Goal: Information Seeking & Learning: Learn about a topic

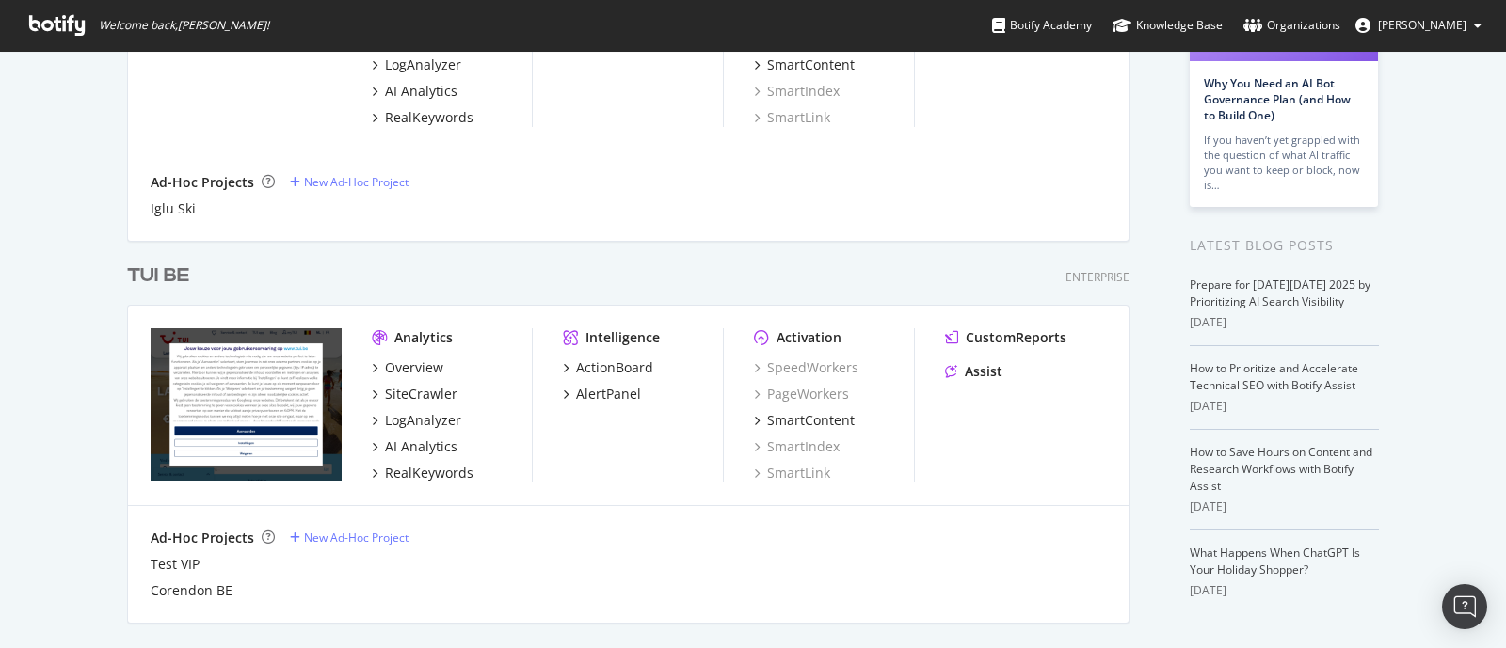
scroll to position [706, 0]
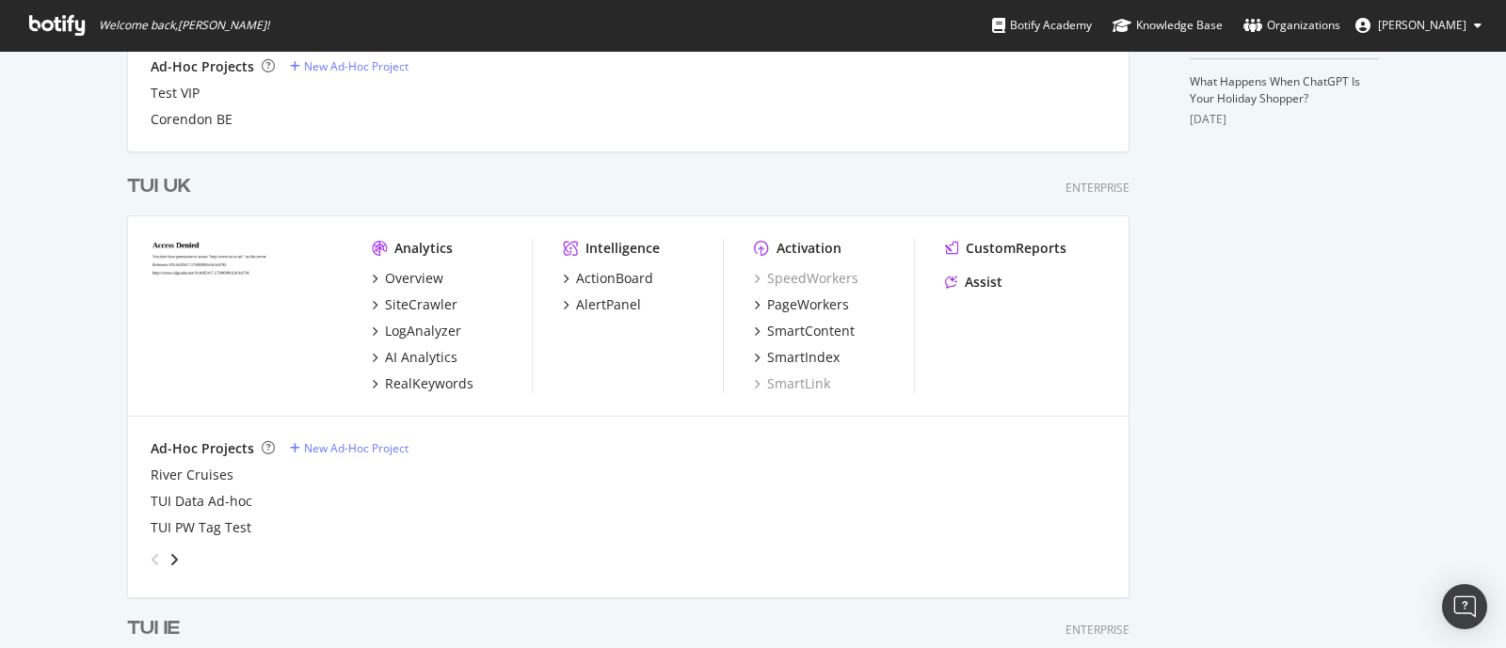
click at [166, 184] on div "TUI UK" at bounding box center [159, 186] width 64 height 27
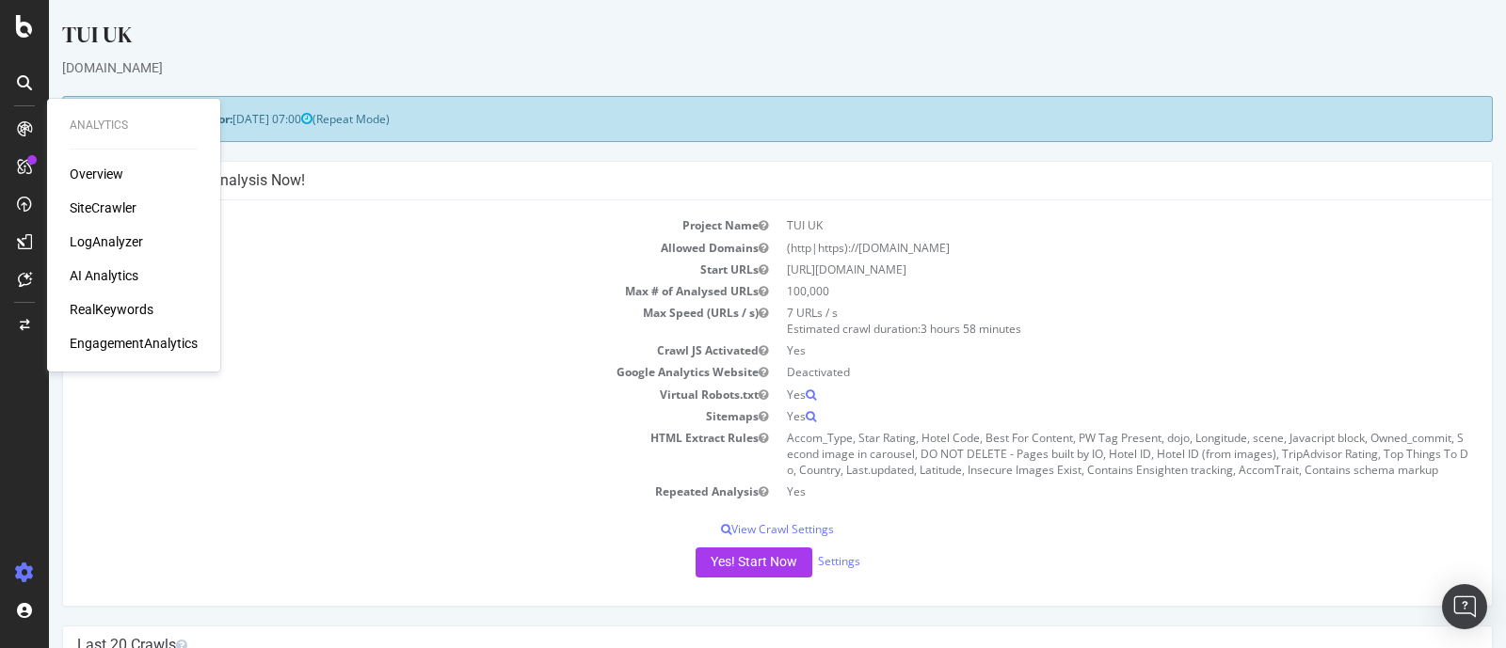
click at [115, 208] on div "SiteCrawler" at bounding box center [103, 208] width 67 height 19
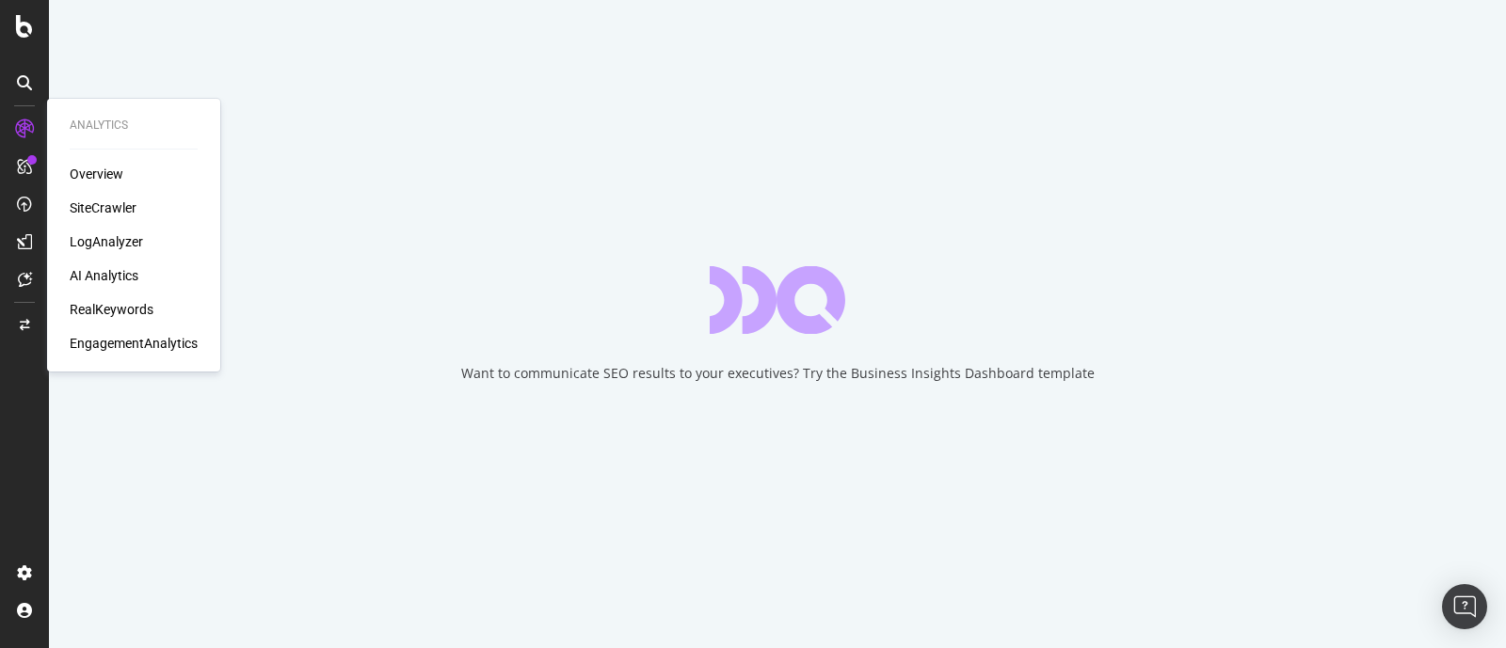
click at [99, 312] on div "RealKeywords" at bounding box center [112, 309] width 84 height 19
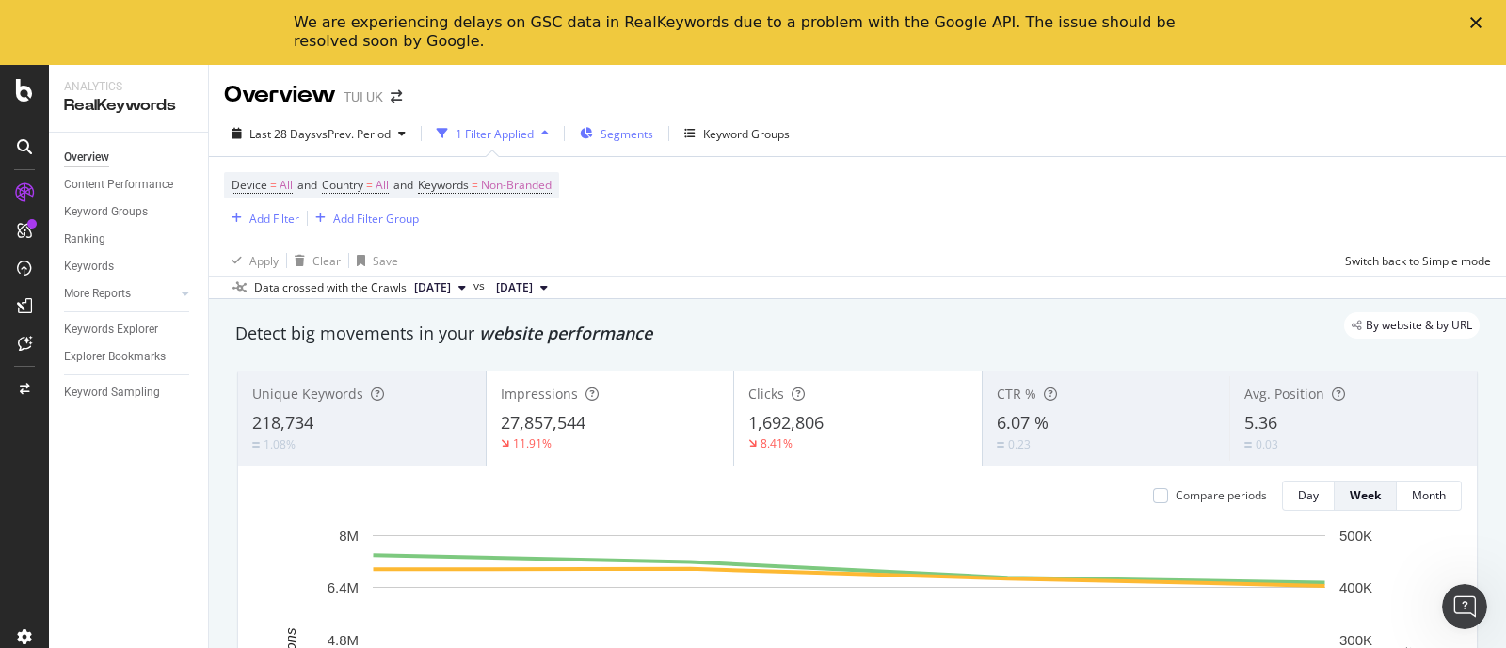
click at [632, 126] on span "Segments" at bounding box center [626, 134] width 53 height 16
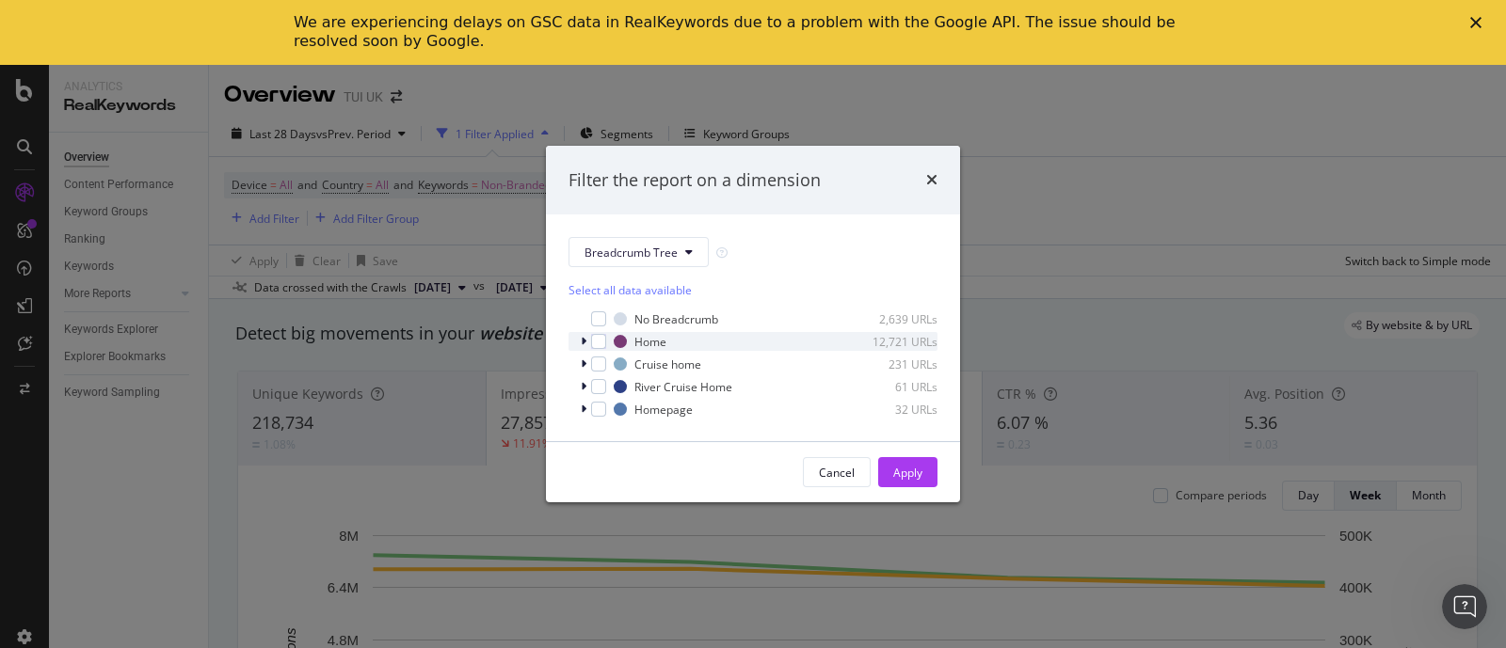
click at [584, 341] on icon "modal" at bounding box center [584, 341] width 6 height 11
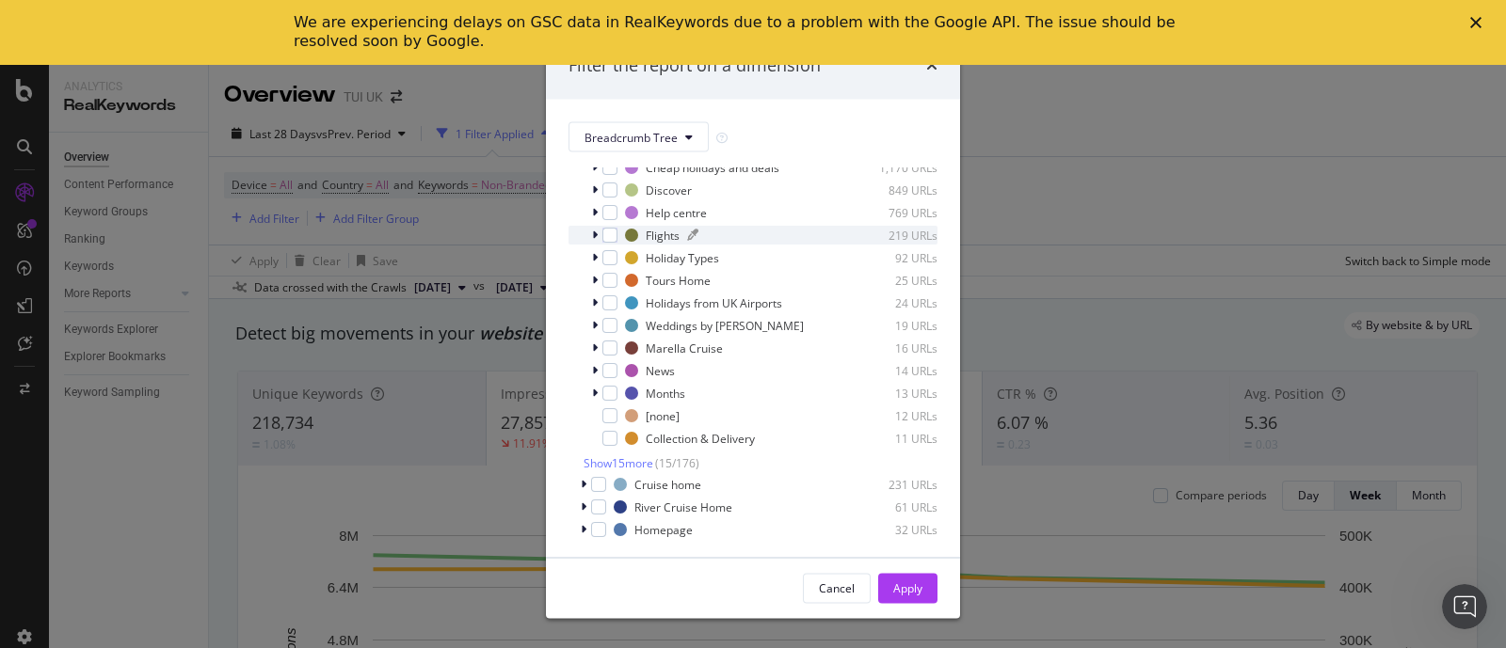
scroll to position [124, 0]
click at [648, 463] on span "Show 15 more" at bounding box center [619, 463] width 70 height 16
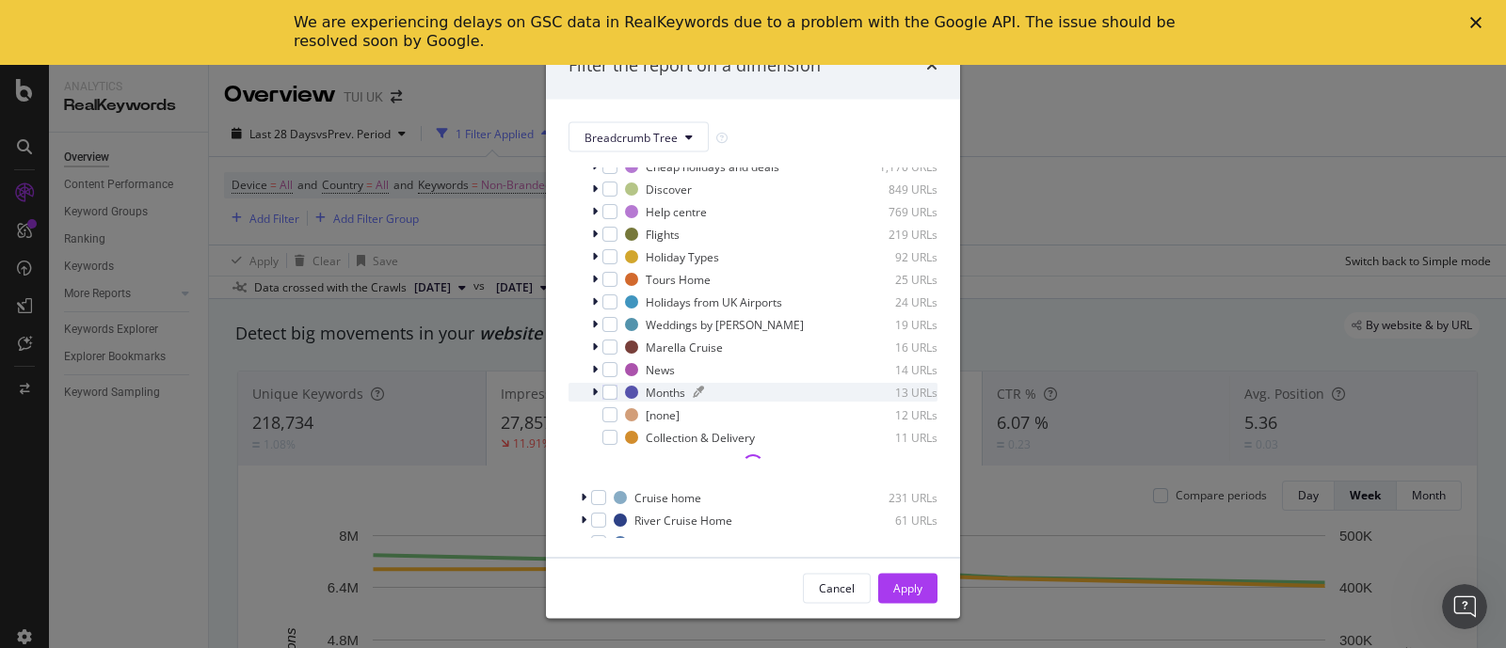
scroll to position [138, 0]
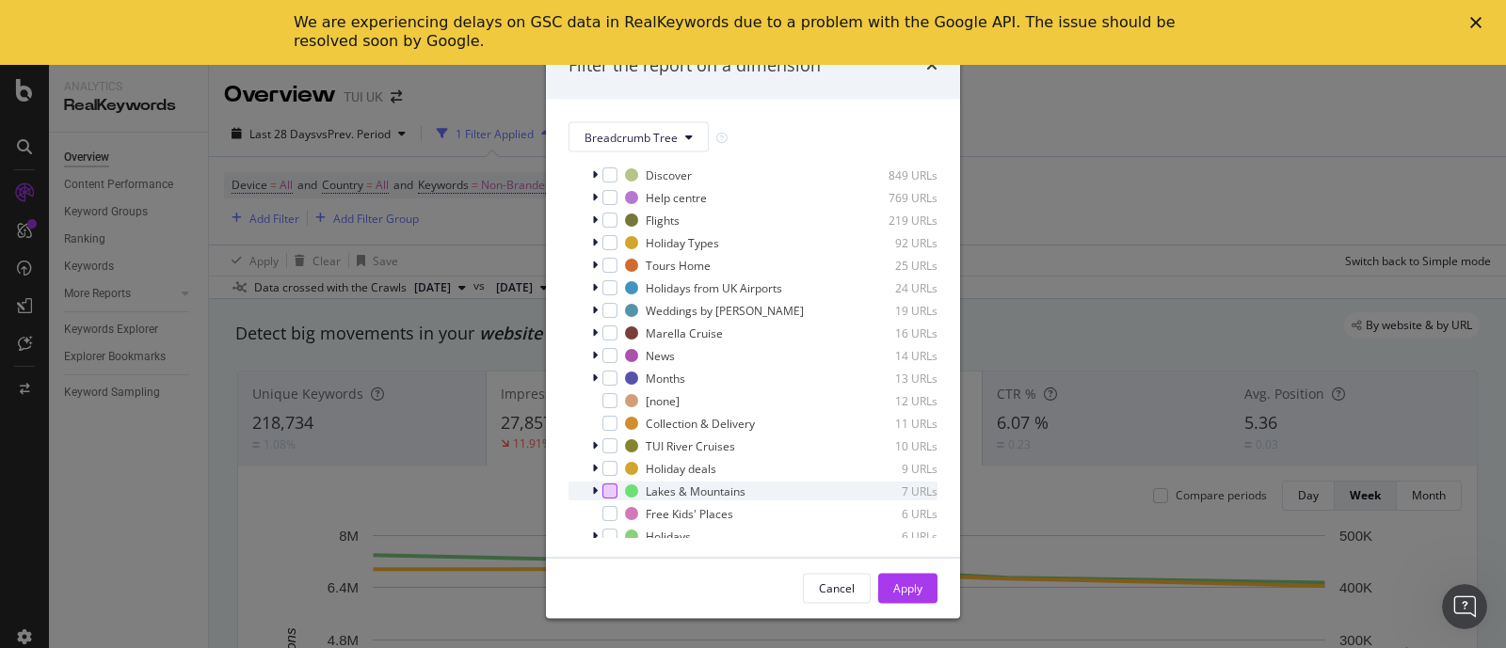
click at [605, 489] on div "modal" at bounding box center [609, 491] width 15 height 15
click at [907, 582] on div "Apply" at bounding box center [907, 588] width 29 height 16
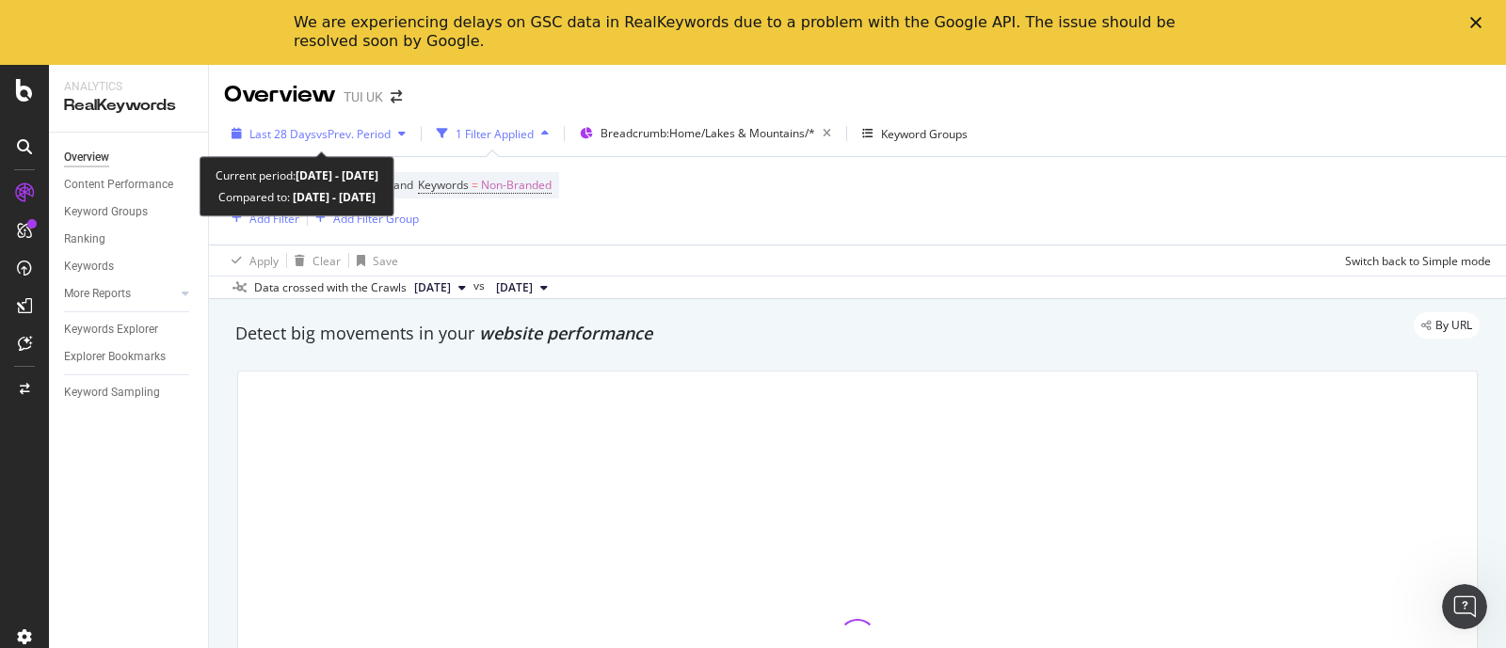
click at [339, 131] on span "vs Prev. Period" at bounding box center [353, 134] width 74 height 16
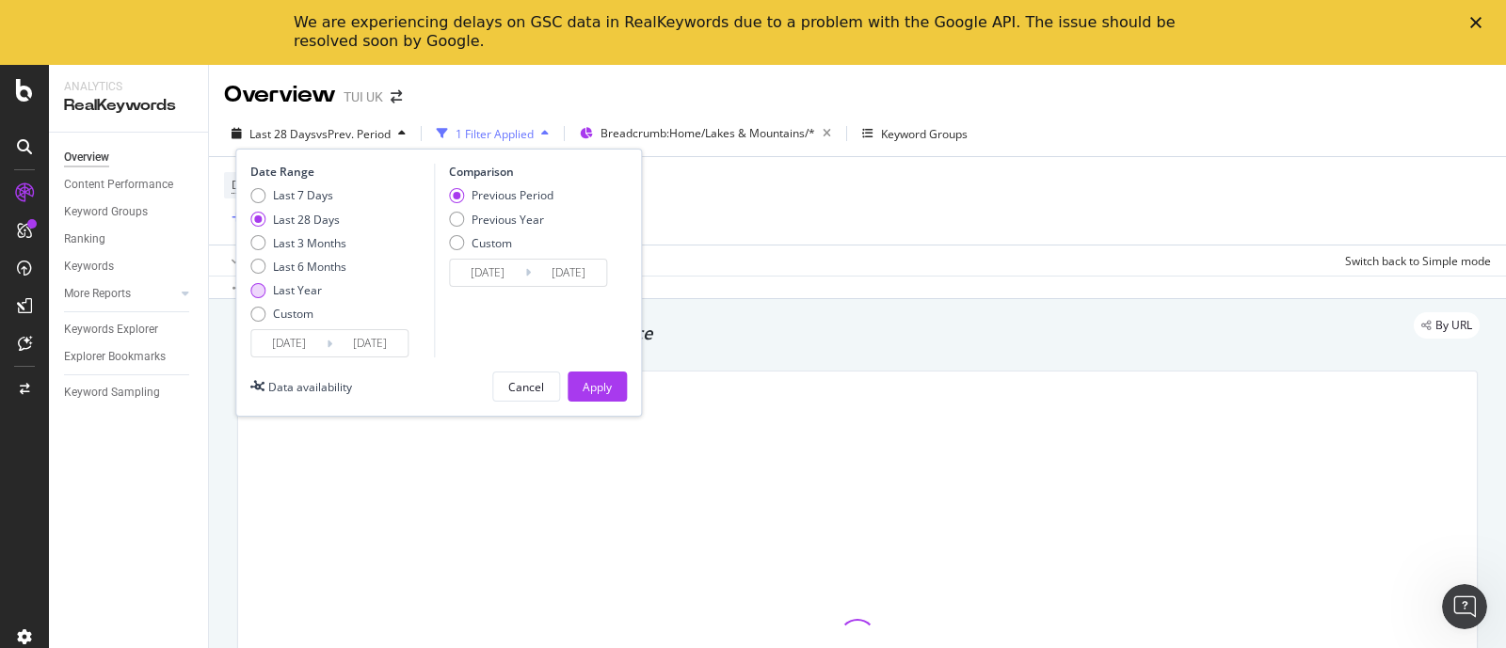
click at [264, 287] on div "Last Year" at bounding box center [298, 290] width 96 height 16
type input "[DATE]"
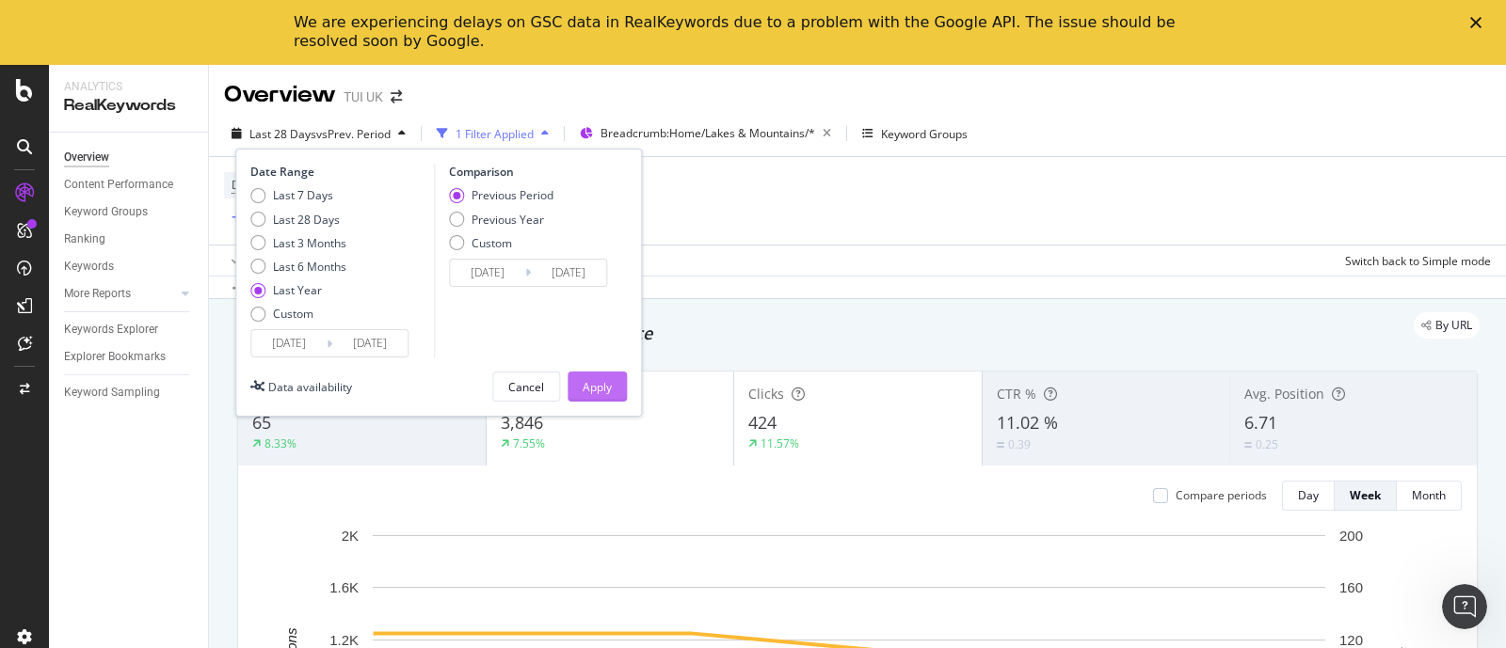
click at [599, 383] on div "Apply" at bounding box center [597, 387] width 29 height 16
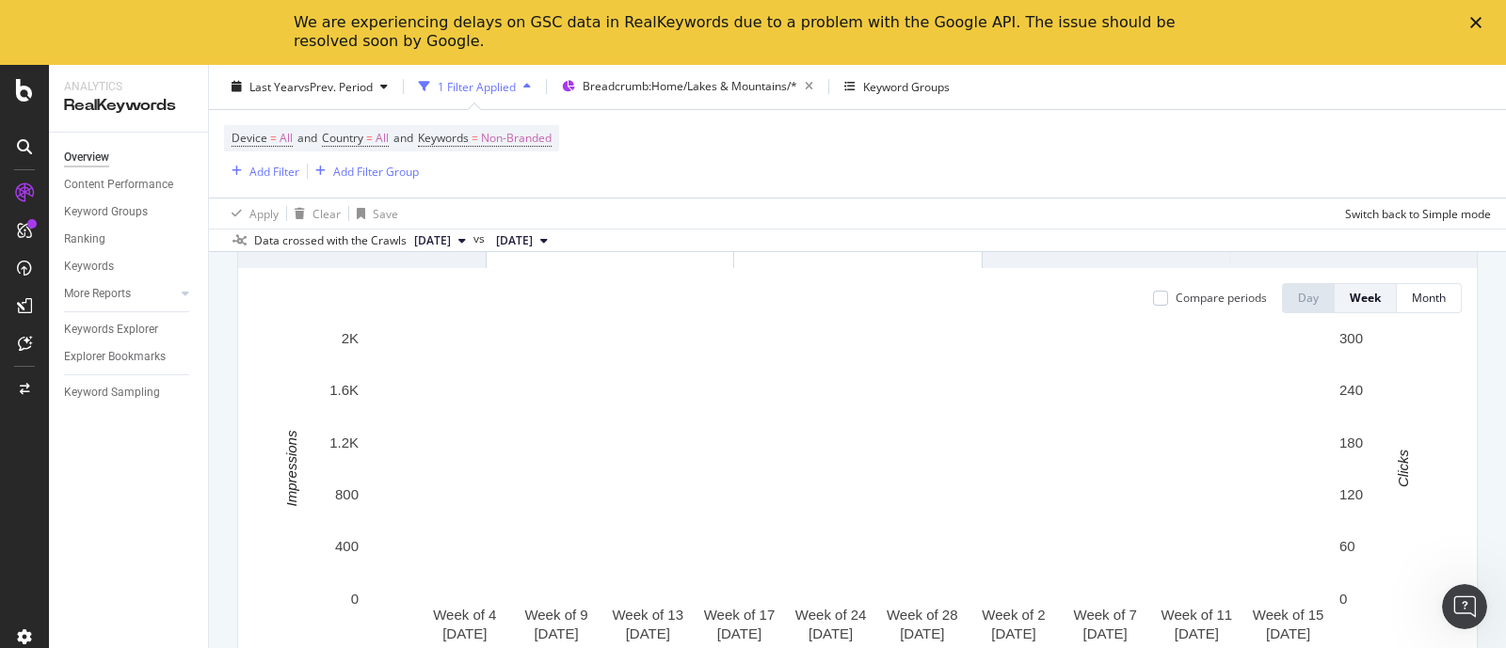
scroll to position [234, 0]
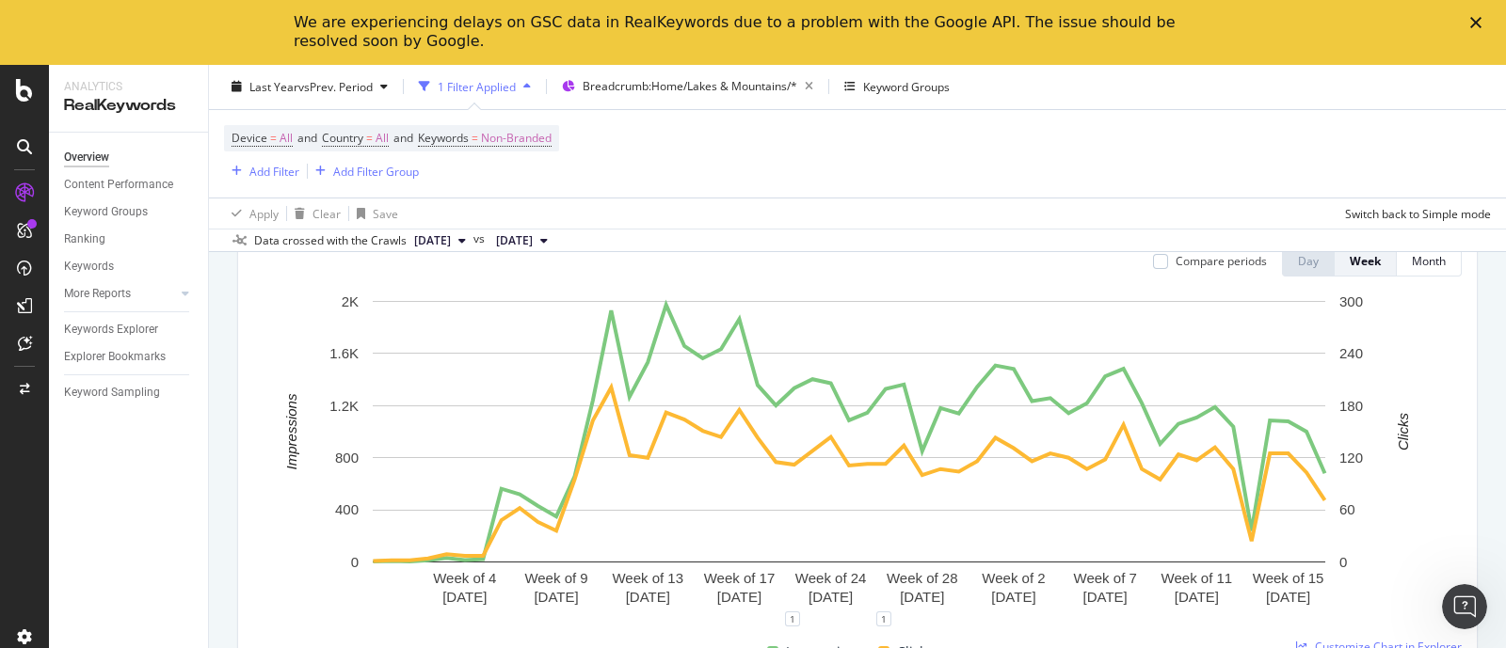
drag, startPoint x: 104, startPoint y: 261, endPoint x: 181, endPoint y: 256, distance: 77.3
click at [104, 261] on div "Keywords" at bounding box center [89, 267] width 50 height 20
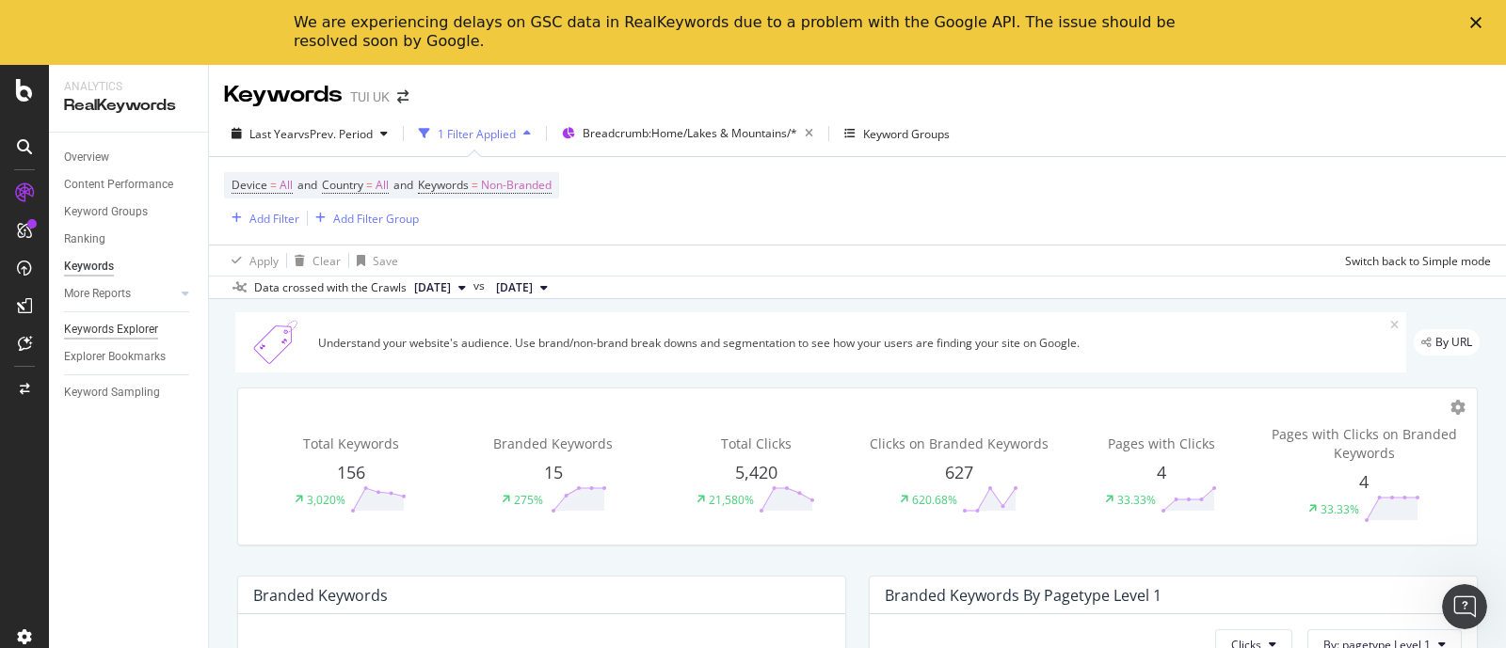
click at [134, 327] on div "Keywords Explorer" at bounding box center [111, 330] width 94 height 20
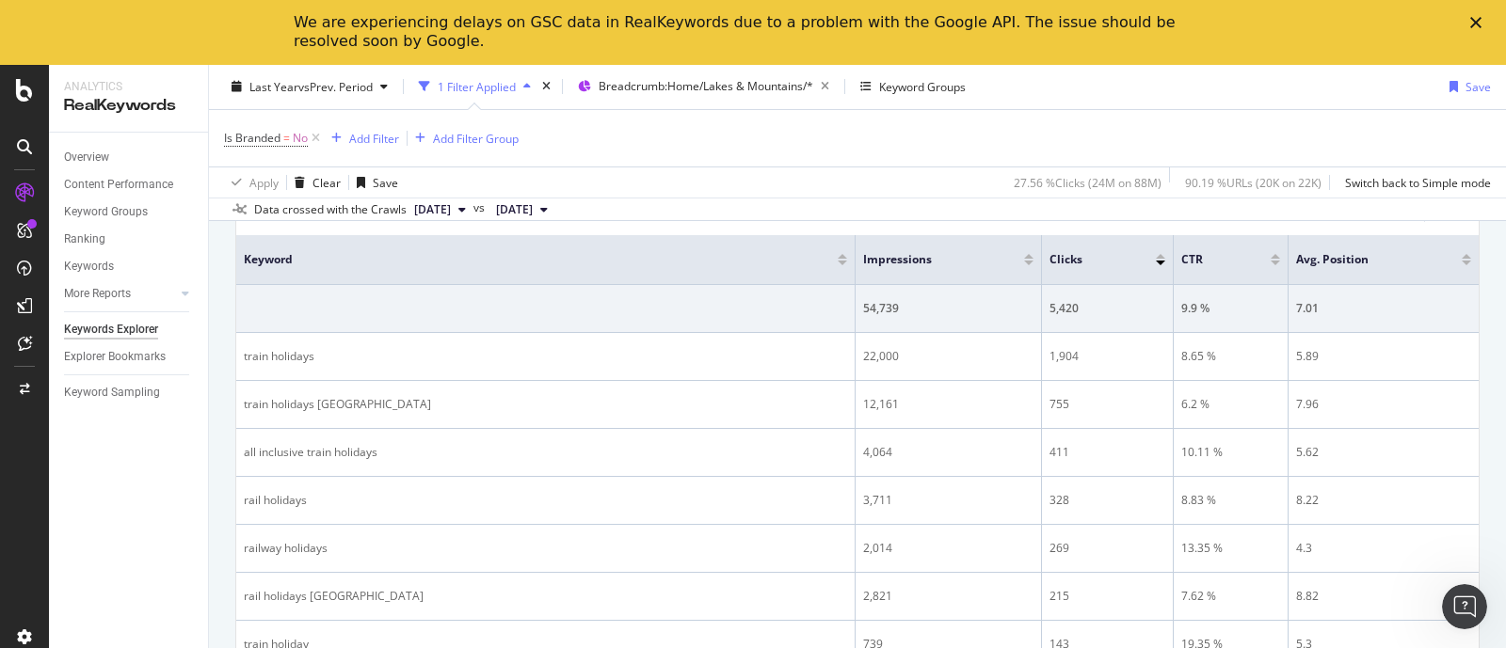
scroll to position [183, 0]
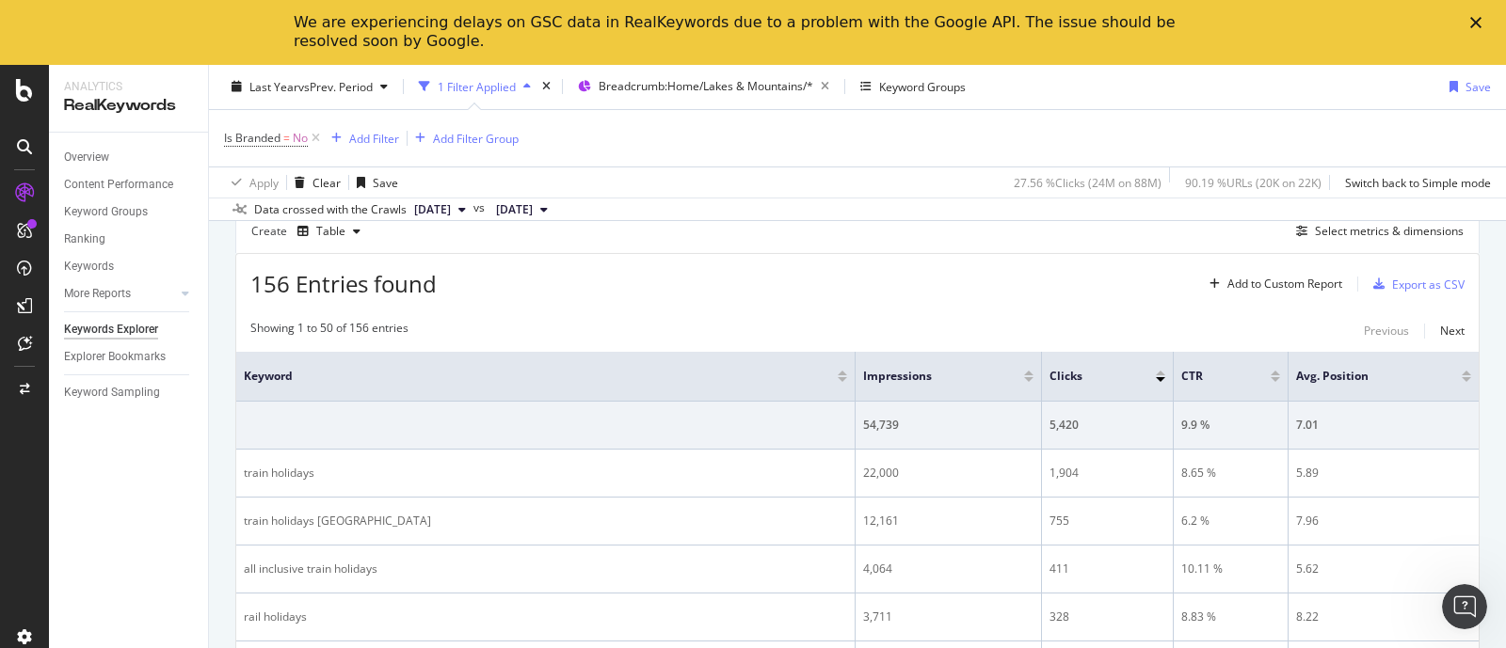
drag, startPoint x: 312, startPoint y: 136, endPoint x: 278, endPoint y: 236, distance: 105.7
click at [312, 136] on icon at bounding box center [316, 138] width 16 height 19
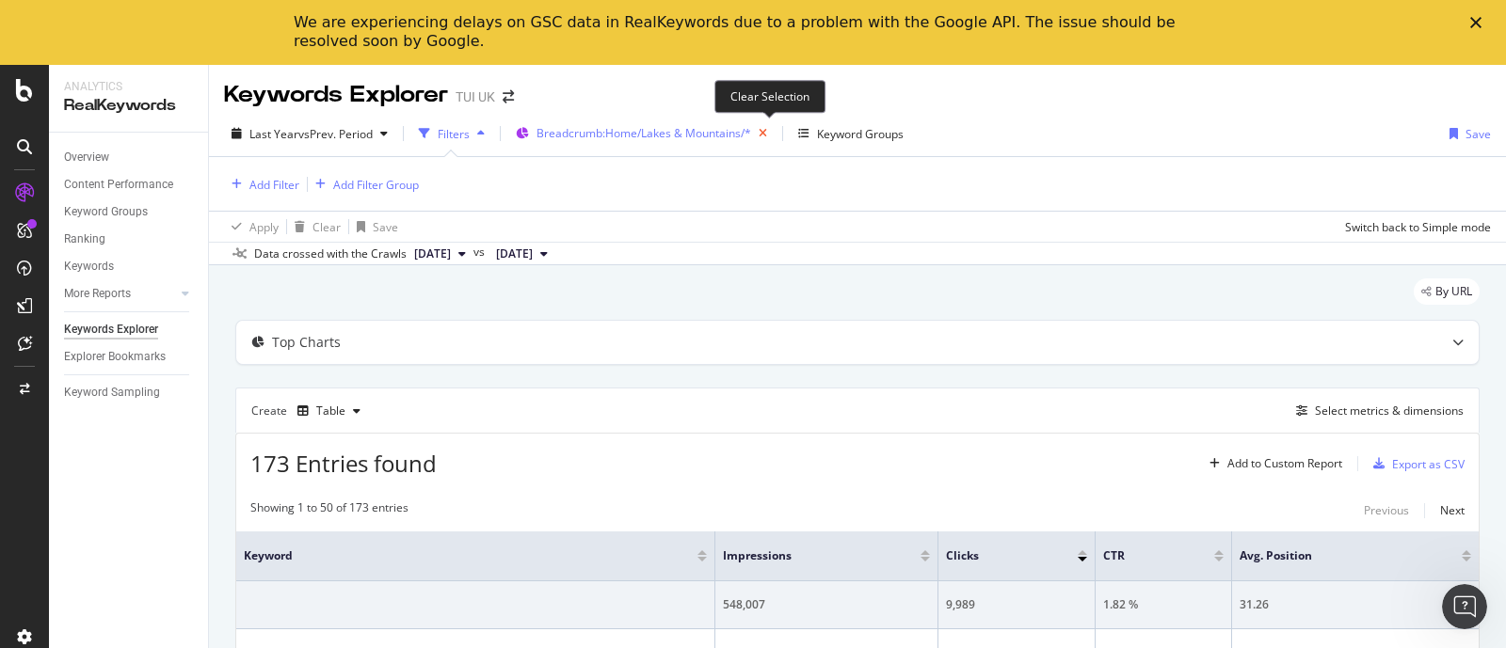
click at [770, 132] on icon "button" at bounding box center [763, 133] width 24 height 26
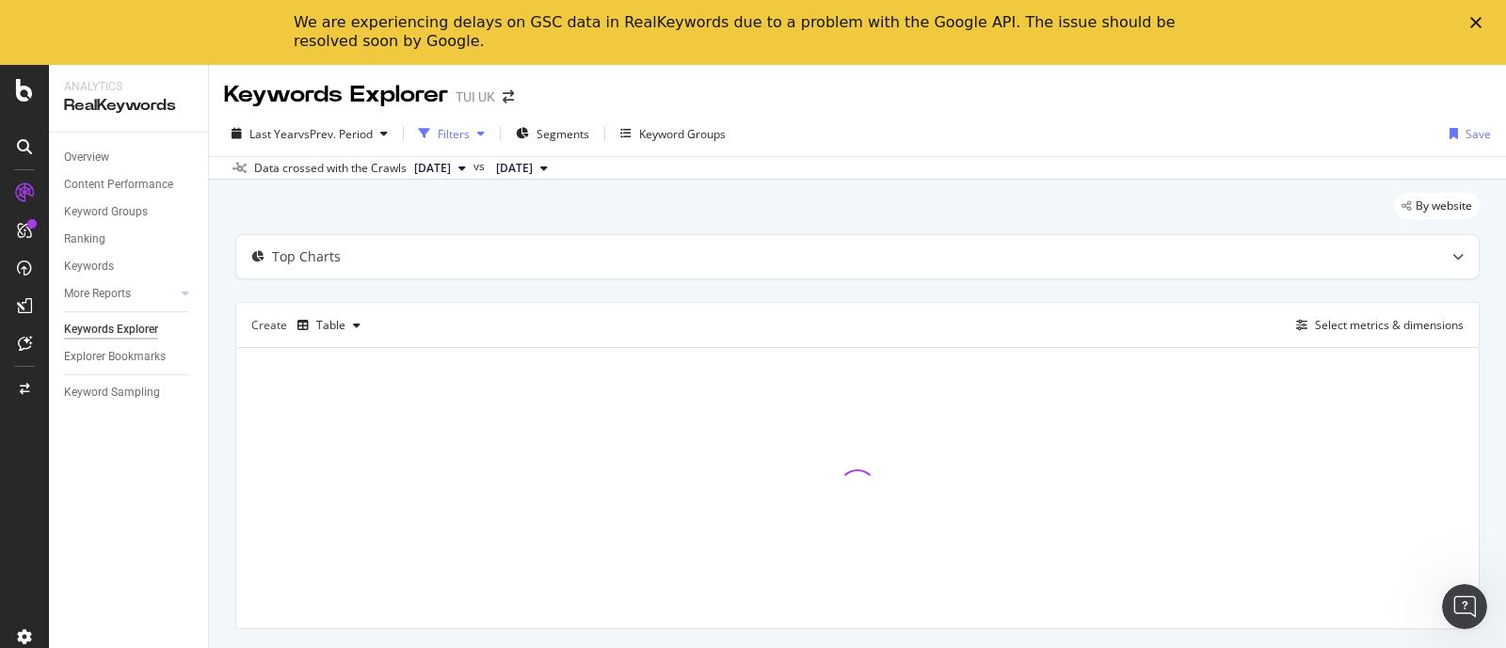
click at [438, 131] on div "button" at bounding box center [424, 133] width 26 height 26
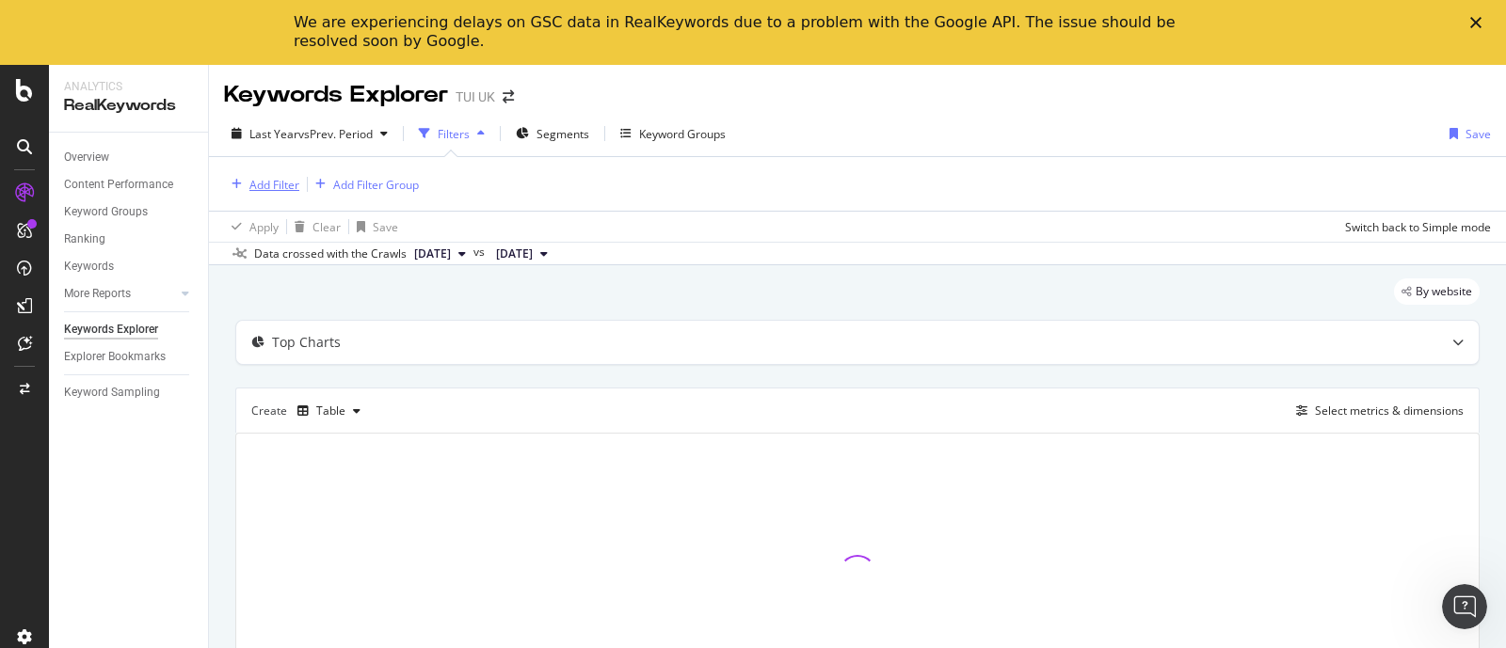
click at [279, 184] on div "Add Filter" at bounding box center [274, 185] width 50 height 16
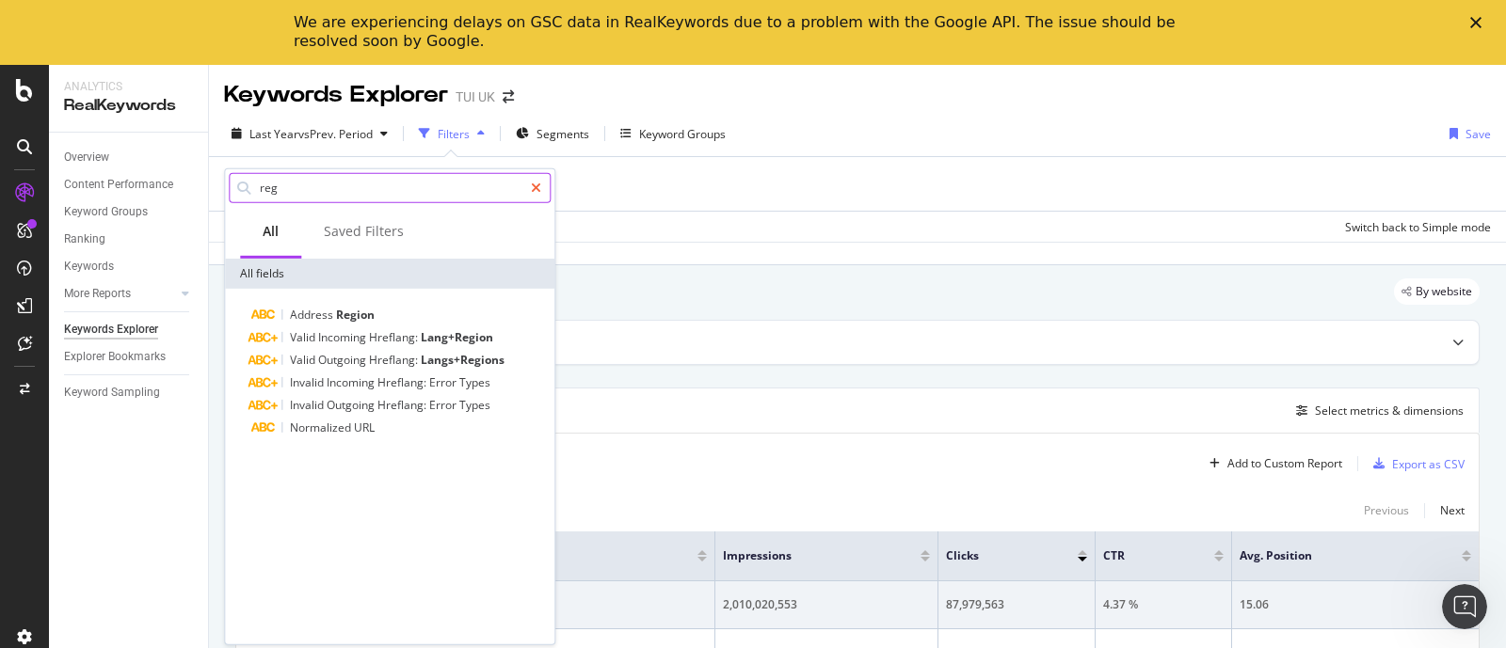
type input "reg"
click at [527, 184] on div at bounding box center [535, 188] width 27 height 30
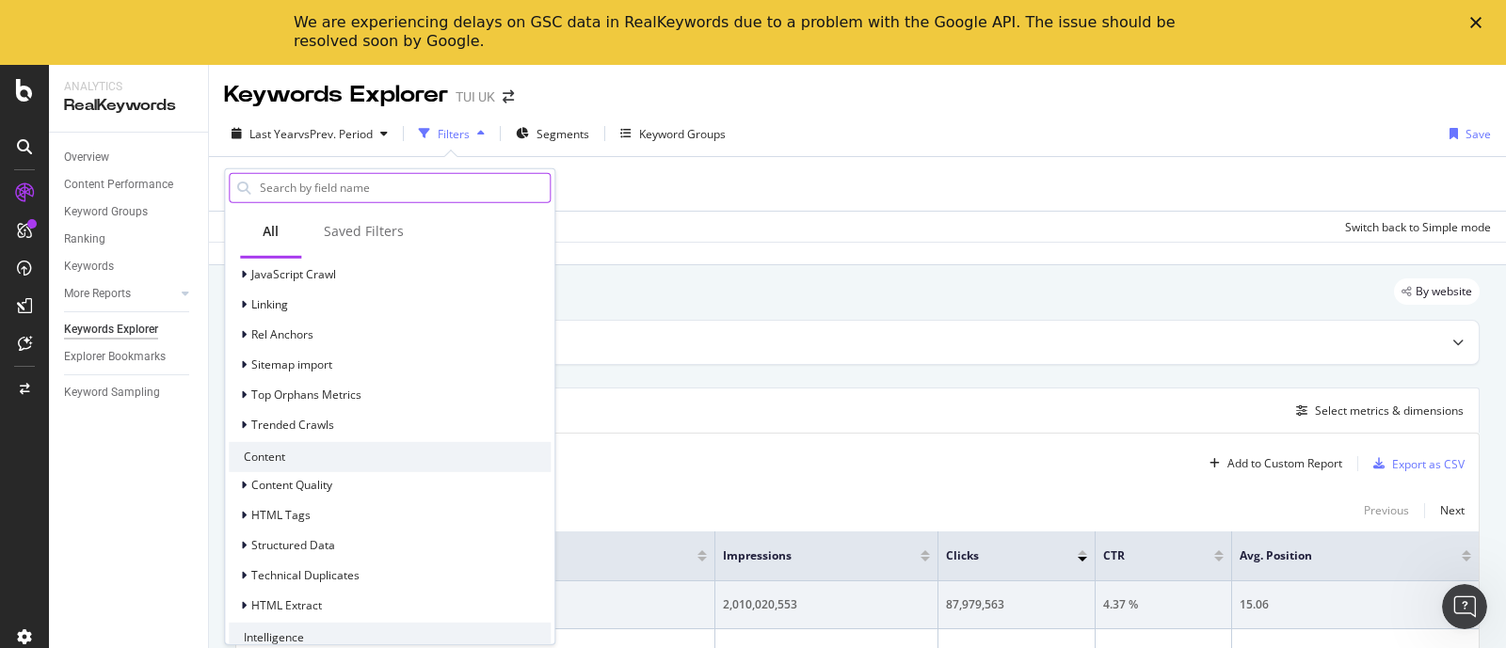
scroll to position [636, 0]
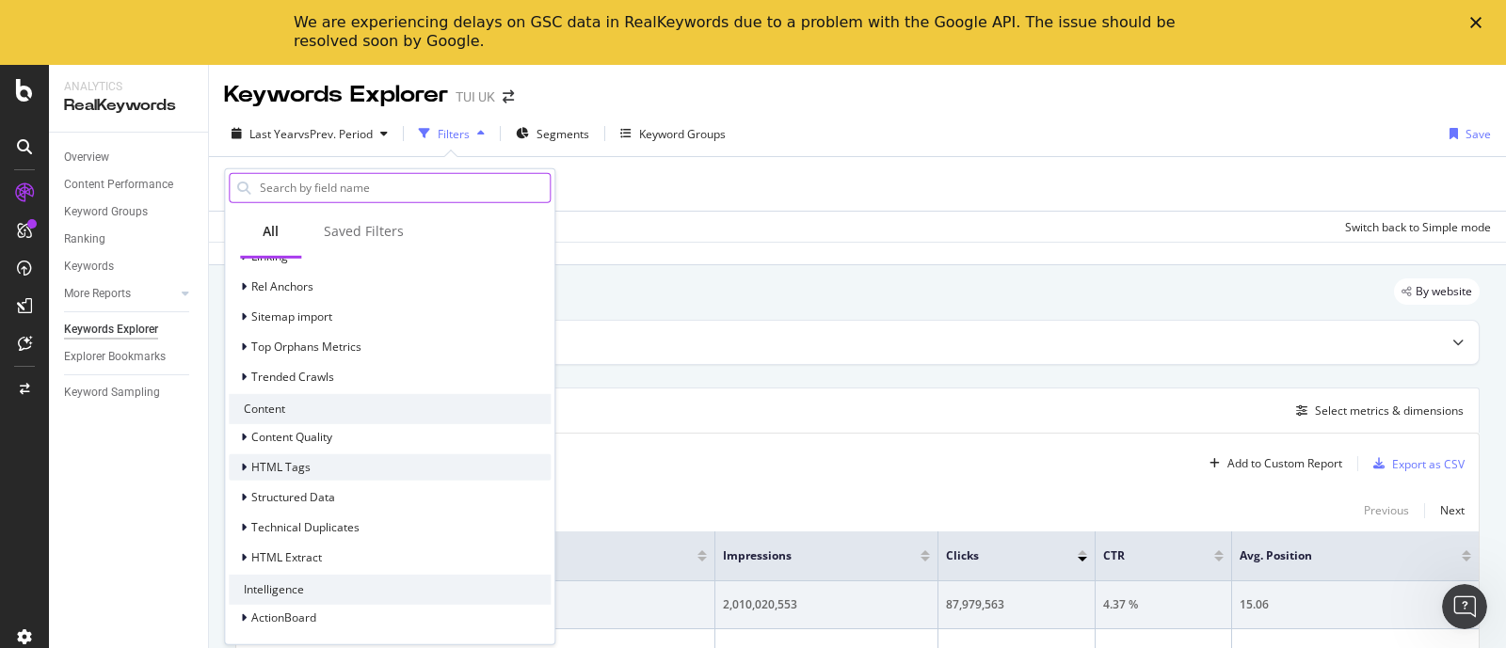
click at [247, 468] on div at bounding box center [245, 467] width 11 height 19
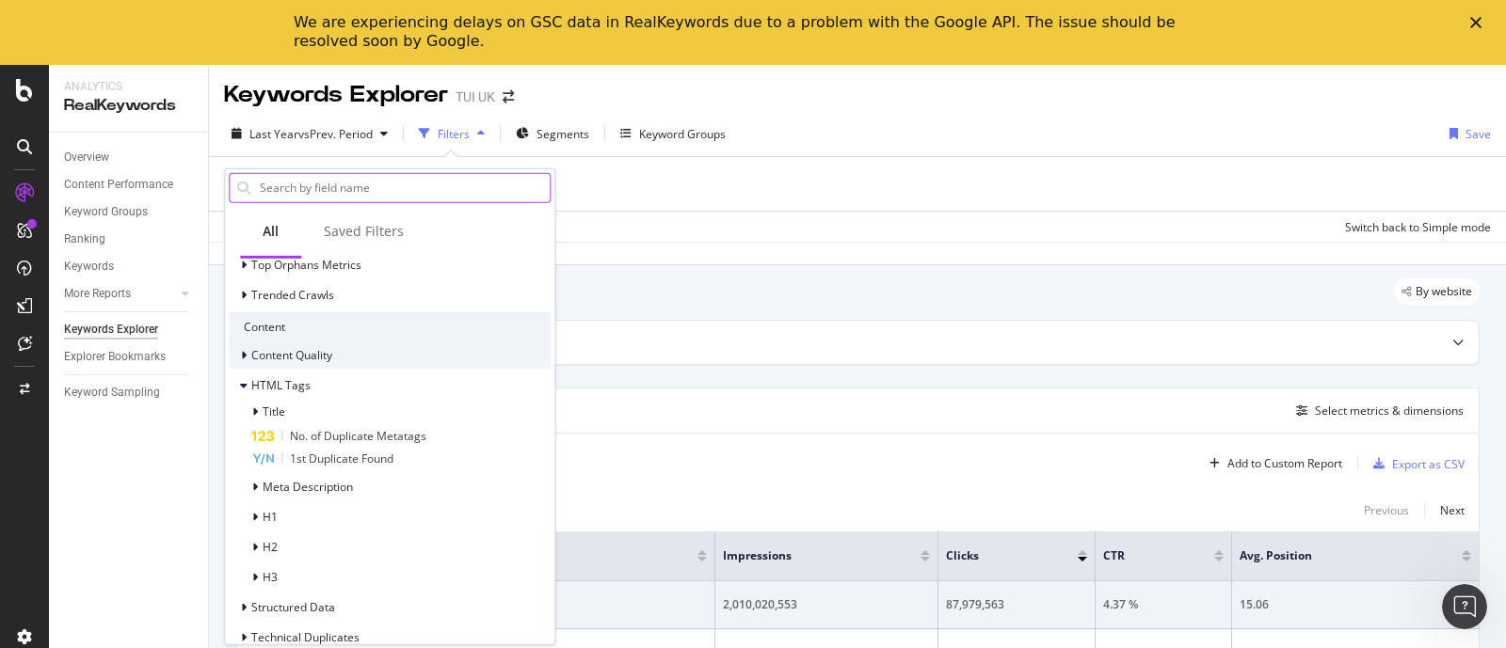
scroll to position [754, 0]
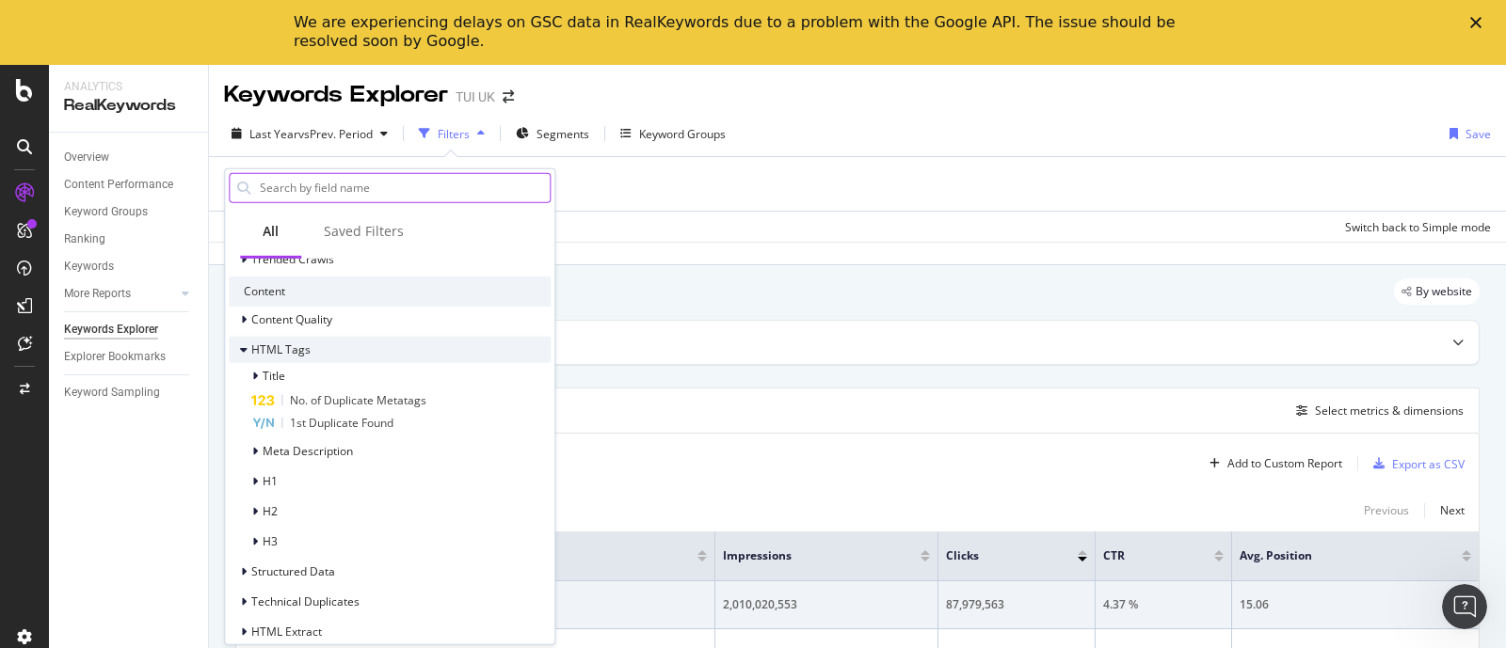
click at [241, 350] on icon at bounding box center [244, 349] width 8 height 11
